Goal: Find specific page/section: Find specific page/section

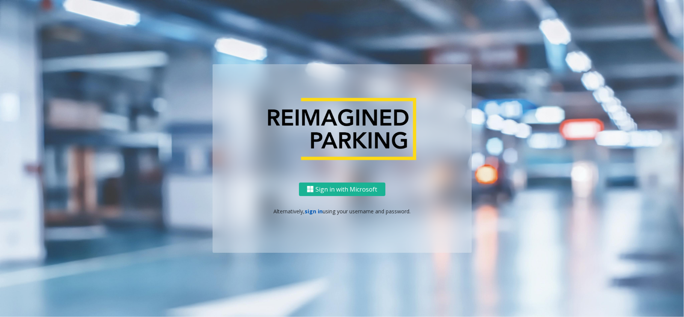
click at [313, 210] on link "sign in" at bounding box center [314, 211] width 18 height 7
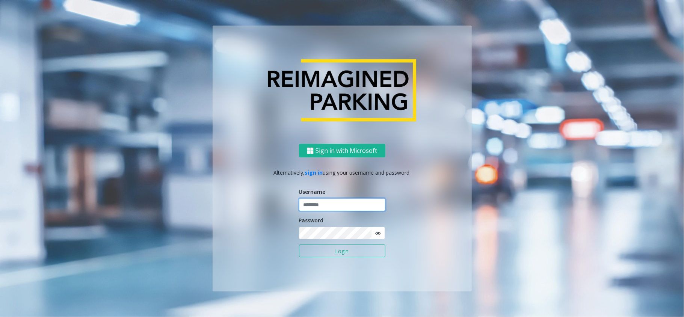
click at [332, 207] on input "text" at bounding box center [342, 204] width 86 height 13
click at [326, 200] on input "**" at bounding box center [342, 204] width 86 height 13
type input "*********"
click at [299, 245] on button "Login" at bounding box center [342, 251] width 86 height 13
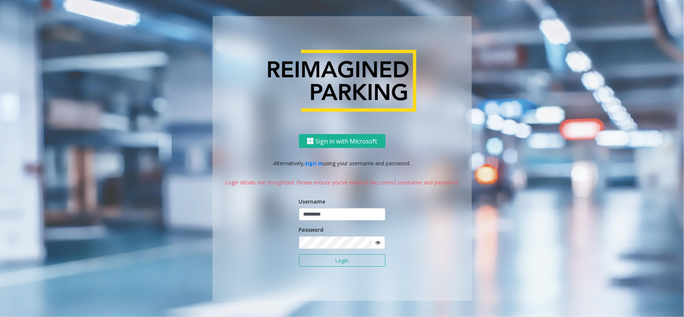
click at [378, 243] on icon at bounding box center [377, 242] width 5 height 5
click at [299, 254] on button "Login" at bounding box center [342, 260] width 86 height 13
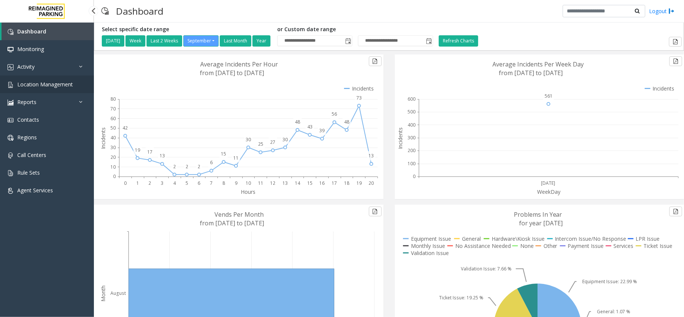
click at [34, 79] on link "Location Management" at bounding box center [47, 85] width 94 height 18
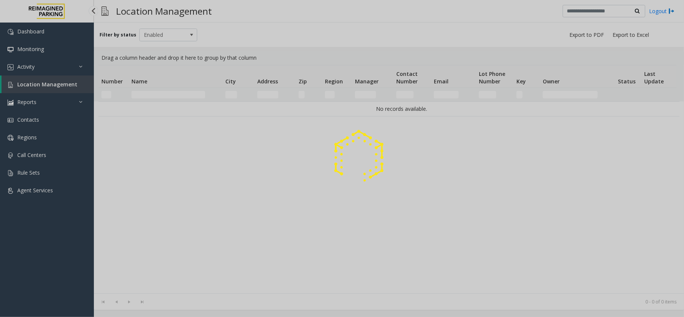
click at [68, 86] on div at bounding box center [342, 158] width 684 height 317
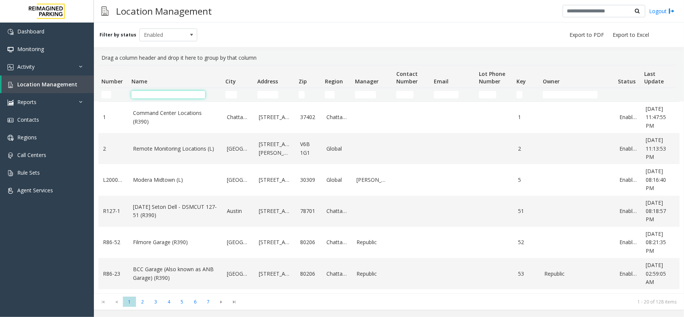
click at [150, 92] on input "Name Filter" at bounding box center [169, 95] width 74 height 8
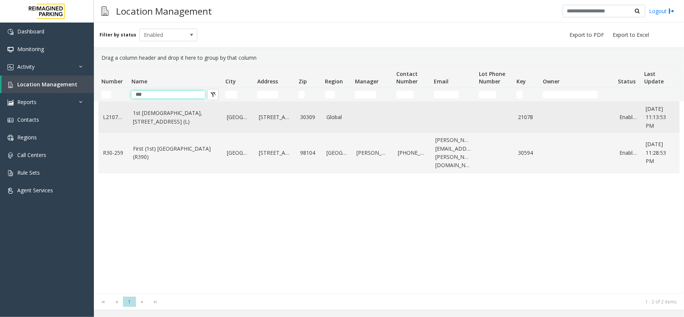
type input "***"
click at [163, 125] on link "1st [DEMOGRAPHIC_DATA], [STREET_ADDRESS] (L)" at bounding box center [175, 117] width 85 height 17
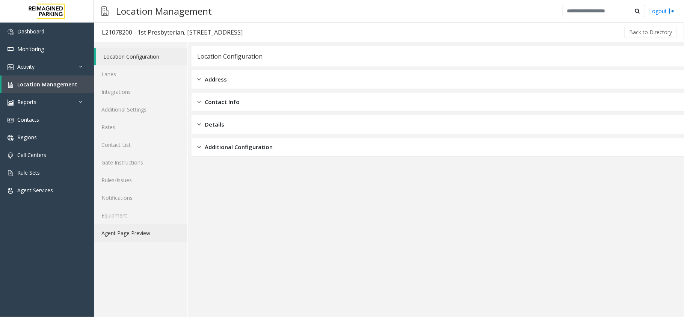
click at [137, 235] on link "Agent Page Preview" at bounding box center [141, 233] width 94 height 18
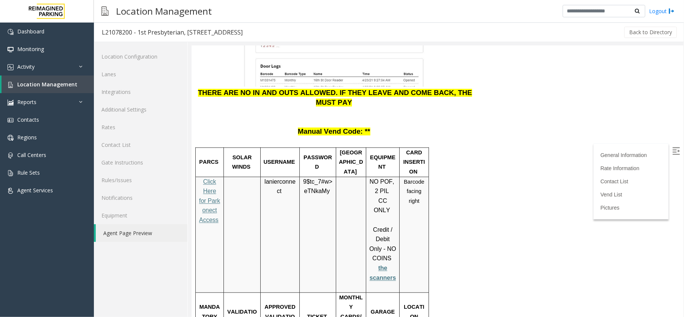
scroll to position [1002, 0]
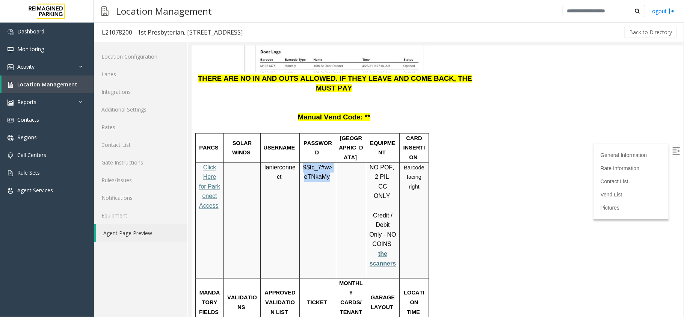
drag, startPoint x: 326, startPoint y: 130, endPoint x: 300, endPoint y: 118, distance: 29.1
click at [300, 163] on div "9$tc_7#w> eTNkaMy" at bounding box center [318, 182] width 36 height 38
copy span "9$tc_7#w> eTNkaMy"
drag, startPoint x: 282, startPoint y: 130, endPoint x: 262, endPoint y: 120, distance: 23.2
click at [262, 163] on div "lanierconnect" at bounding box center [279, 172] width 39 height 19
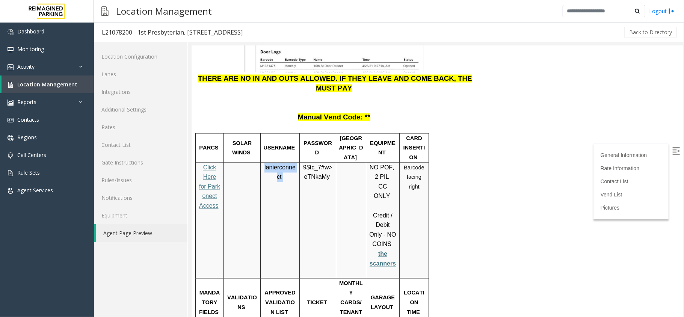
copy p "lanierconnect"
drag, startPoint x: 330, startPoint y: 133, endPoint x: 302, endPoint y: 121, distance: 30.9
click at [302, 163] on div "9$tc_7#w> eTNkaMy" at bounding box center [318, 182] width 36 height 38
copy p "9$tc_7#w> eTNkaMy"
